Goal: Task Accomplishment & Management: Use online tool/utility

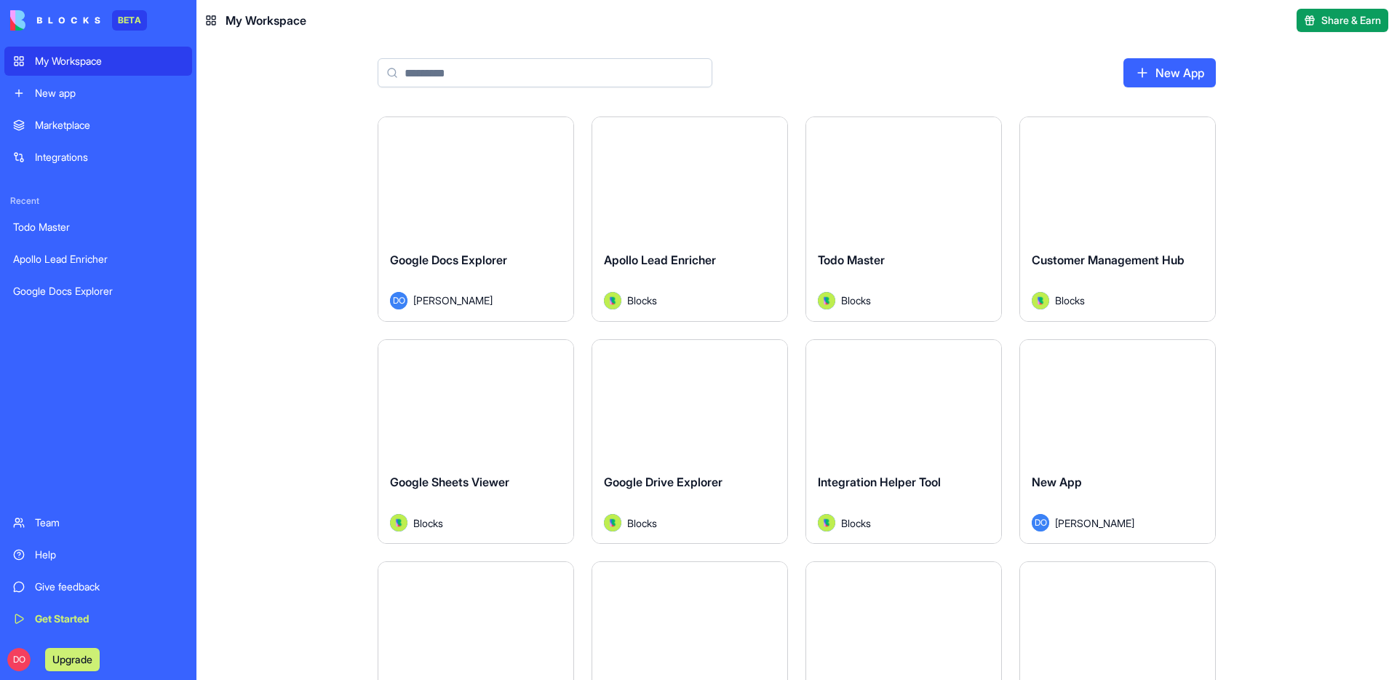
click at [689, 258] on span "Apollo Lead Enricher" at bounding box center [660, 259] width 112 height 15
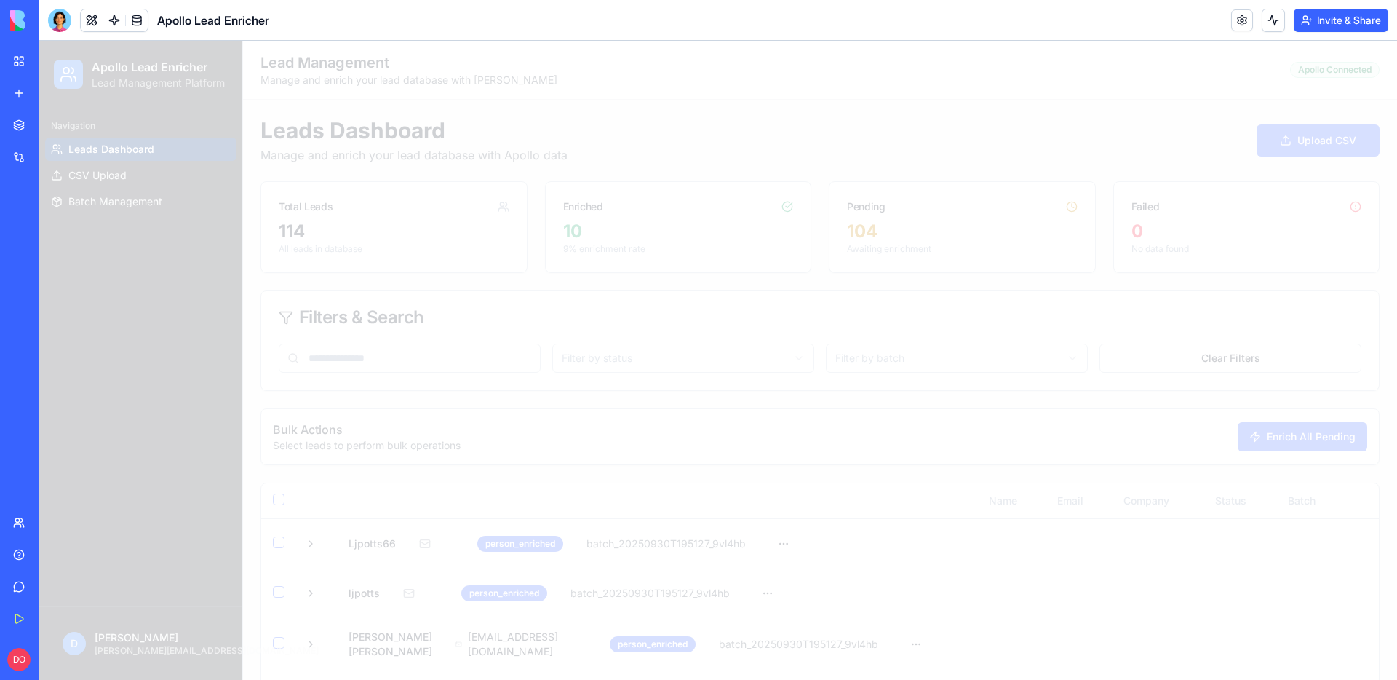
click at [718, 138] on div at bounding box center [718, 360] width 1358 height 639
click at [485, 103] on div at bounding box center [718, 360] width 1358 height 639
click at [94, 22] on button at bounding box center [92, 20] width 22 height 22
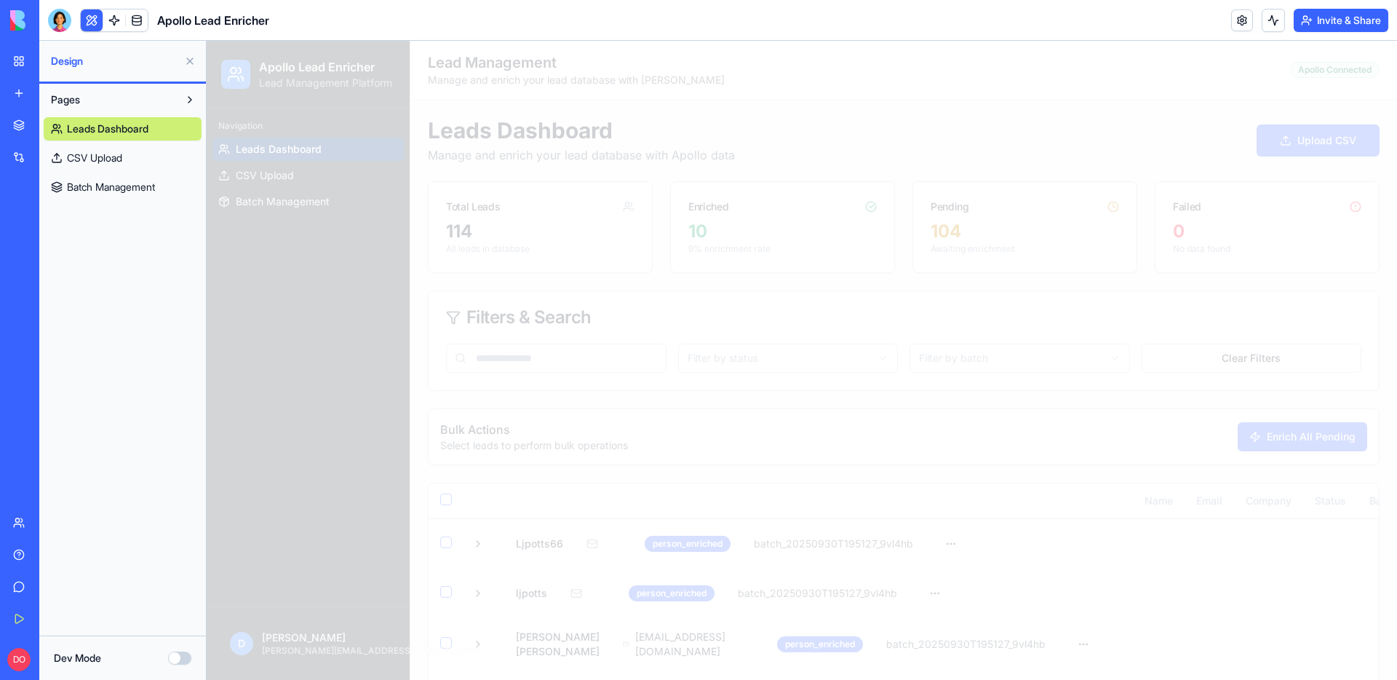
click at [89, 23] on button at bounding box center [92, 20] width 22 height 22
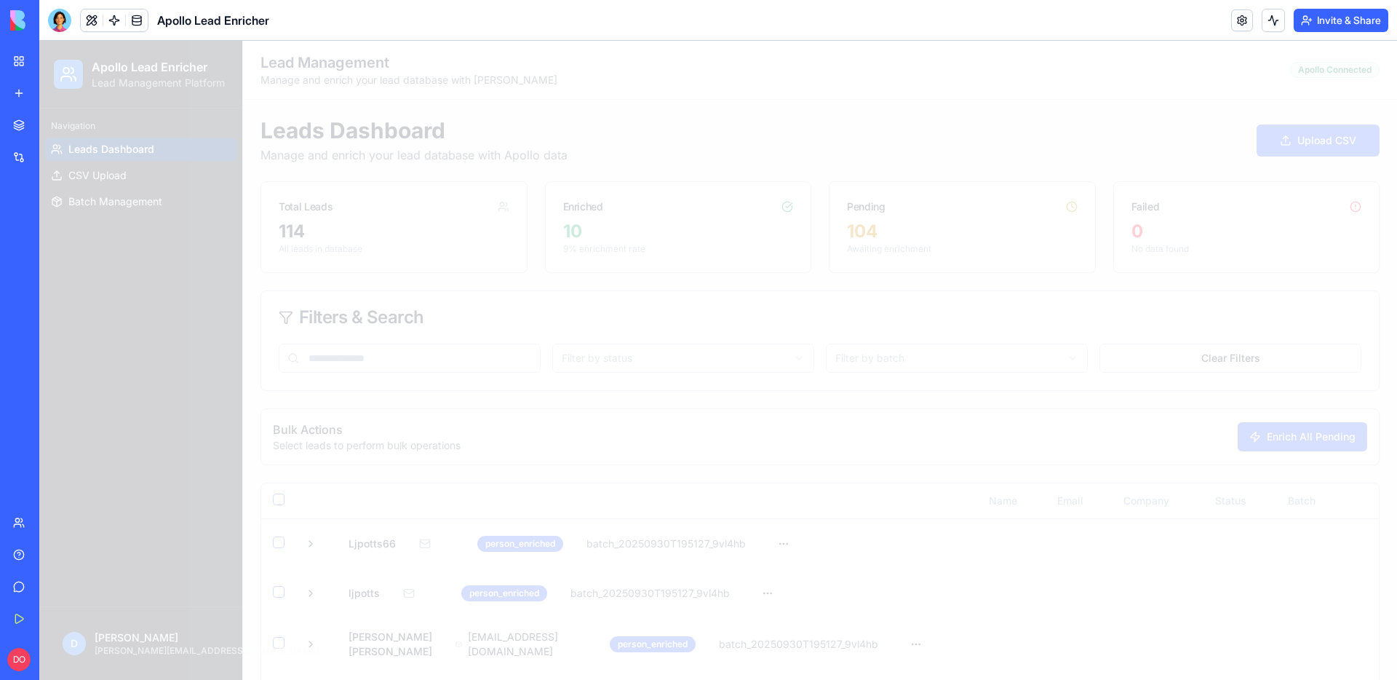
click at [71, 23] on div "Apollo Lead Enricher" at bounding box center [158, 20] width 221 height 23
click at [57, 24] on div at bounding box center [59, 20] width 23 height 23
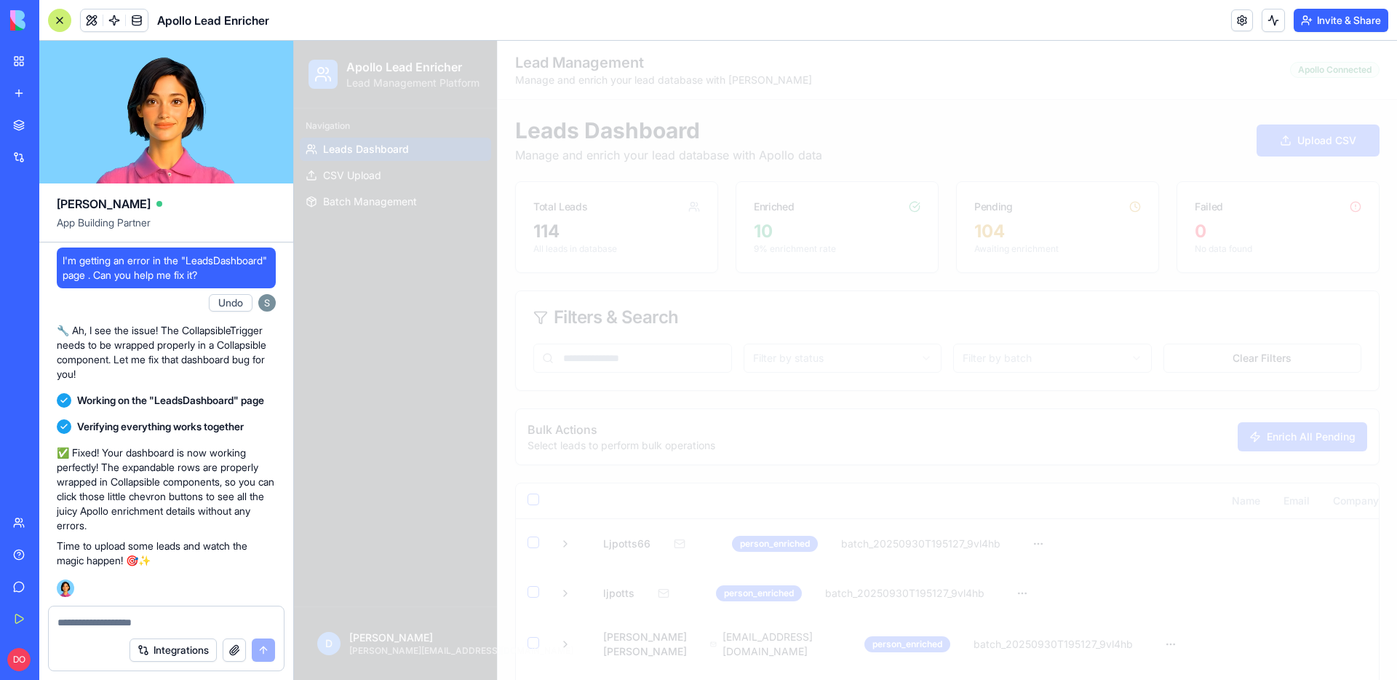
click at [57, 24] on div at bounding box center [59, 20] width 23 height 23
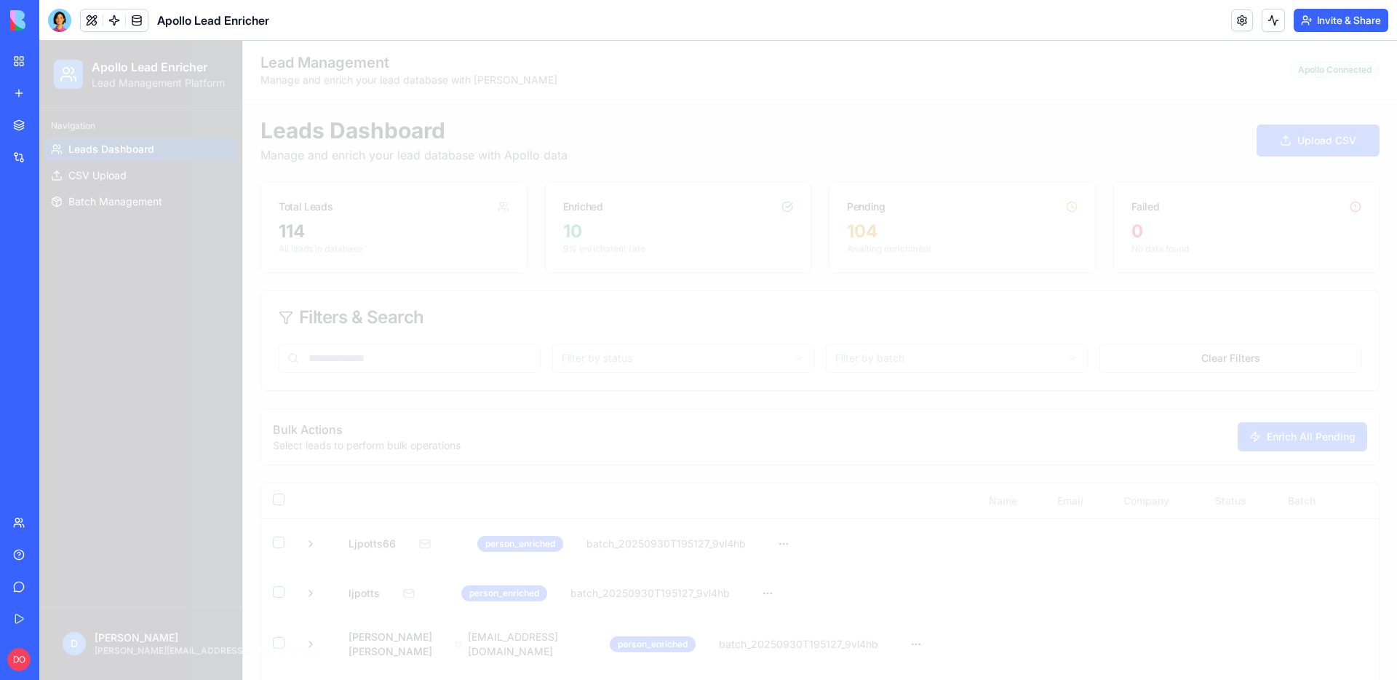
click at [564, 110] on div at bounding box center [718, 360] width 1358 height 639
click at [952, 68] on div at bounding box center [718, 360] width 1358 height 639
click at [1084, 67] on div at bounding box center [718, 360] width 1358 height 639
click at [1357, 28] on button "Invite & Share" at bounding box center [1341, 20] width 95 height 23
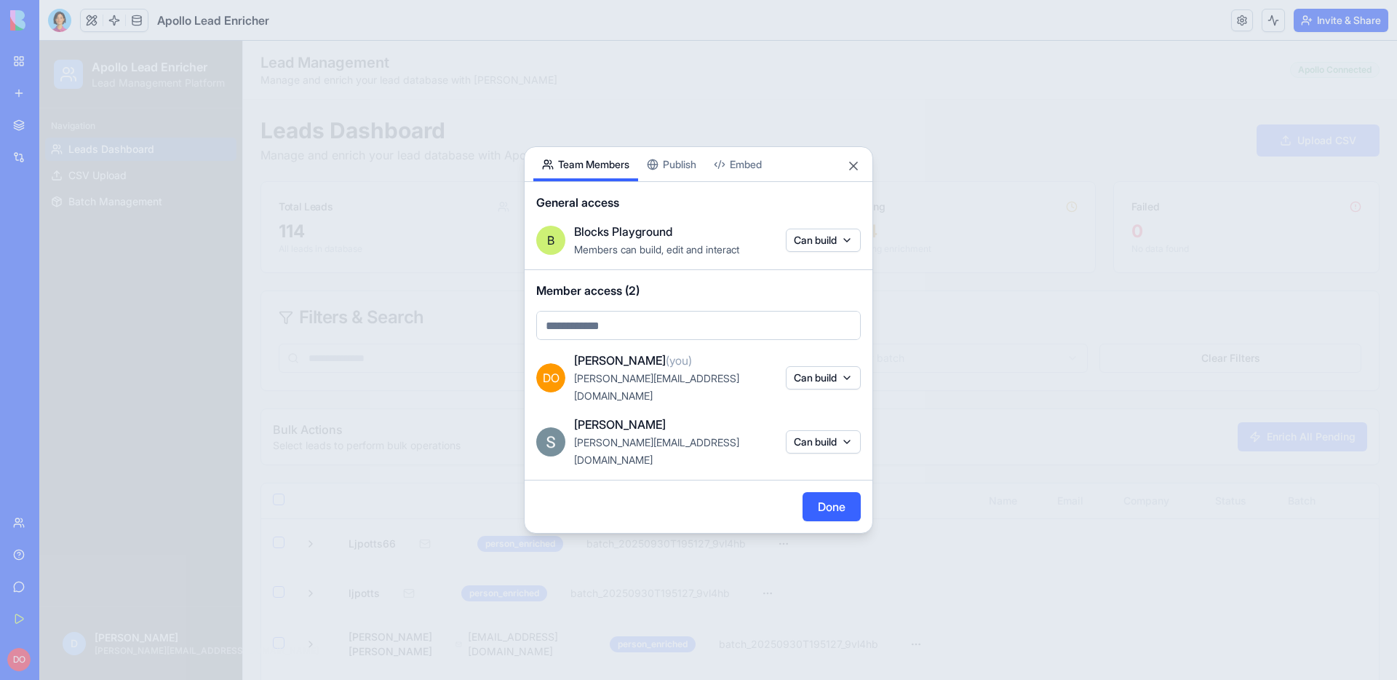
click at [694, 181] on button "Publish" at bounding box center [671, 164] width 67 height 34
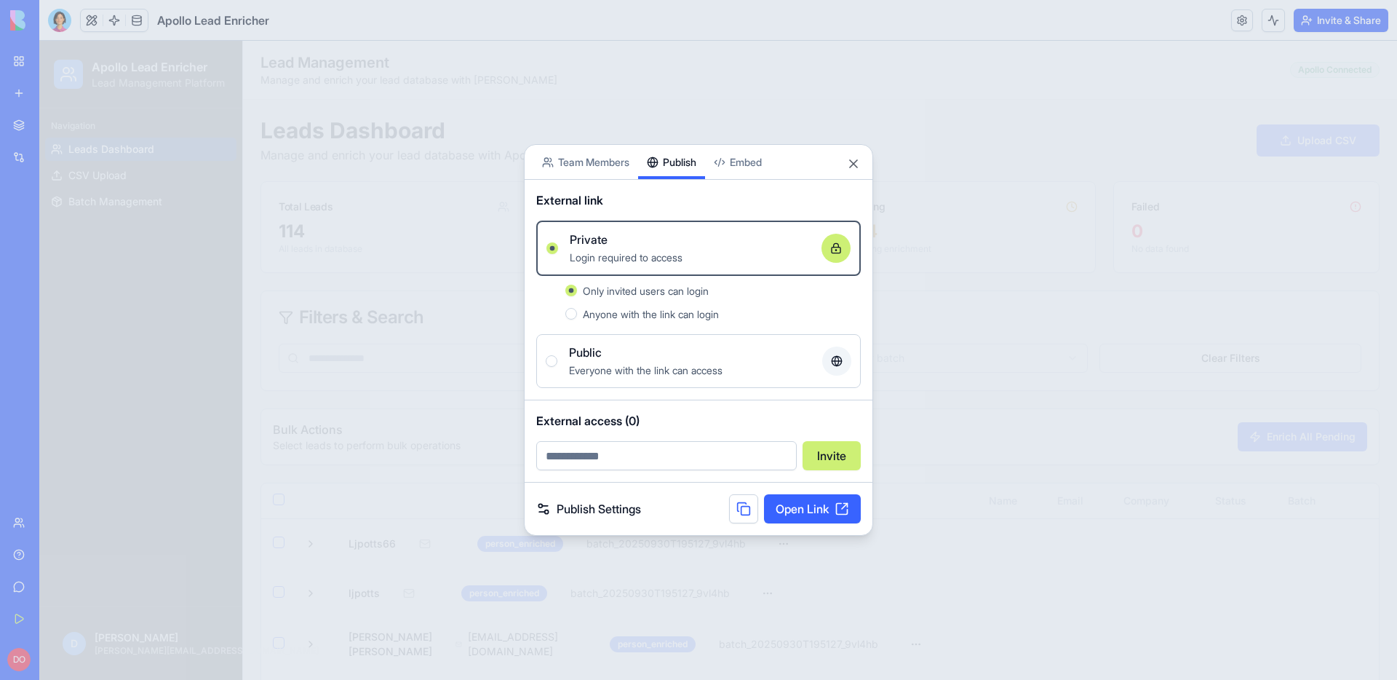
click at [733, 169] on body "BETA My Workspace New app Marketplace Integrations Recent Todo Master [PERSON_N…" at bounding box center [698, 340] width 1397 height 680
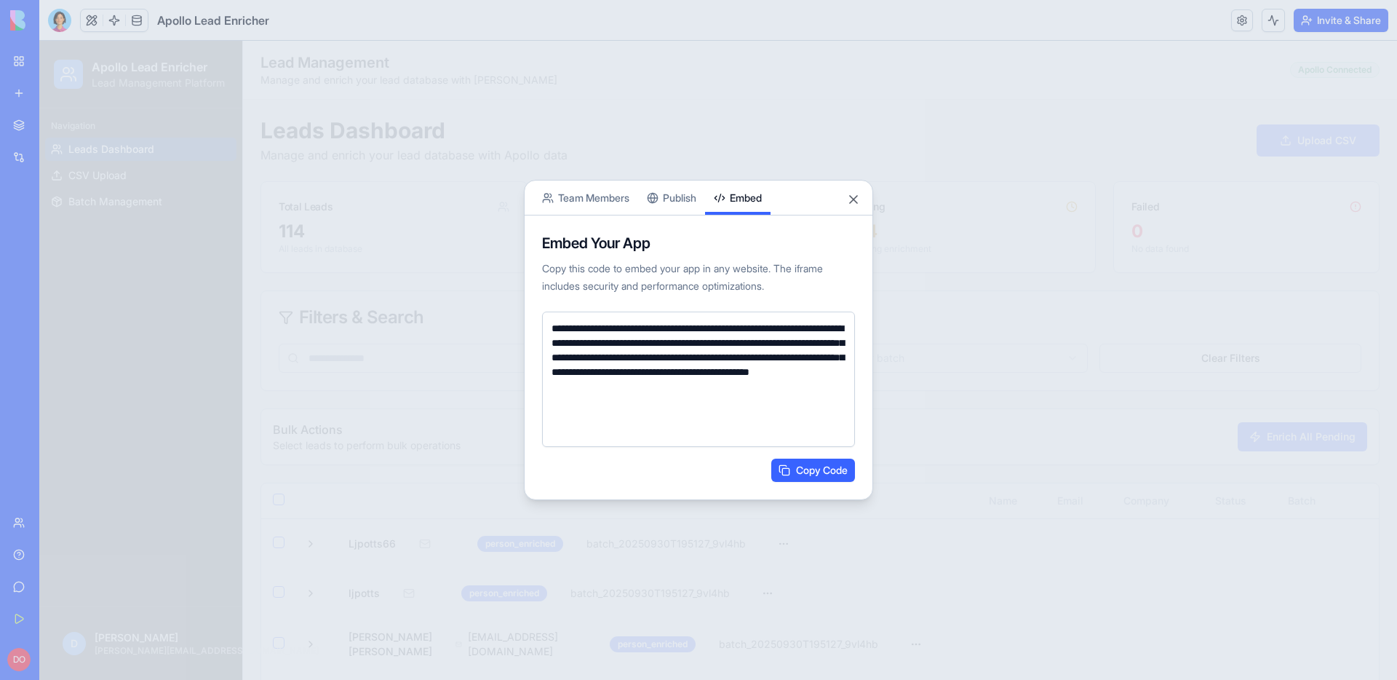
click at [573, 204] on div "**********" at bounding box center [698, 340] width 349 height 320
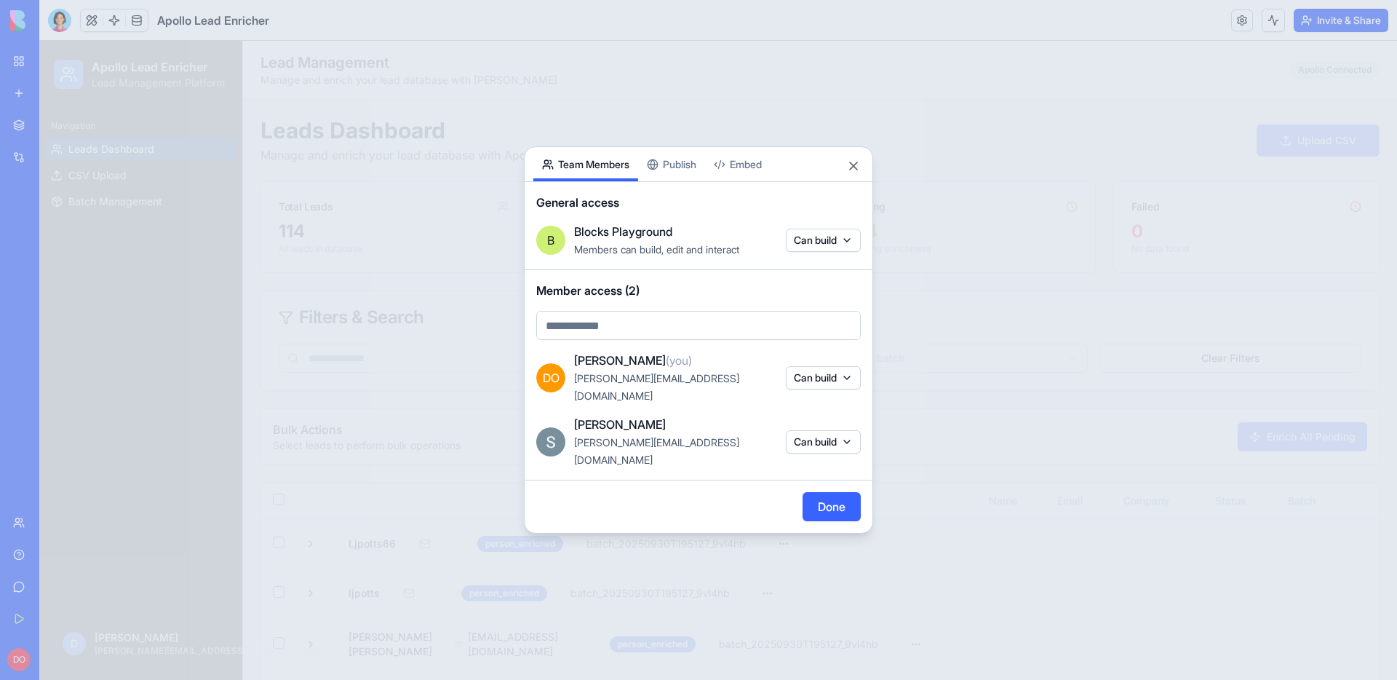
click at [716, 99] on div at bounding box center [698, 340] width 1397 height 680
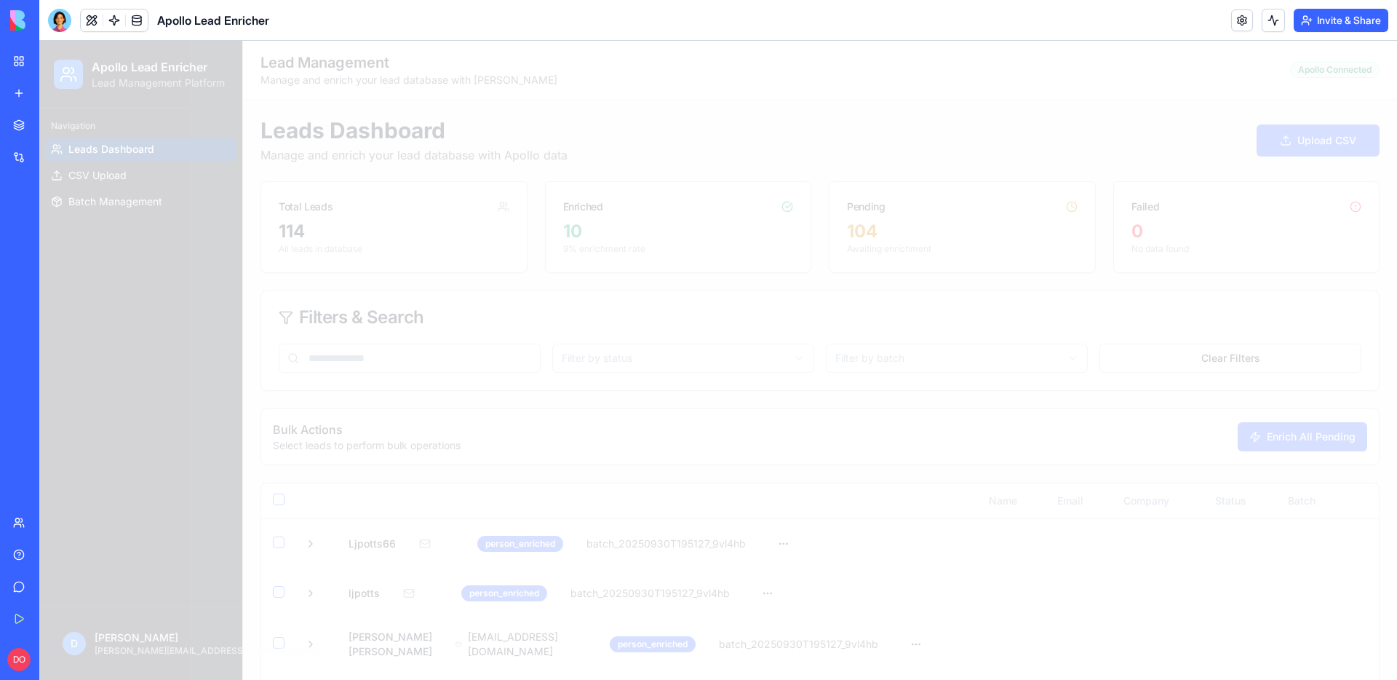
click at [717, 108] on div at bounding box center [718, 360] width 1358 height 639
